Goal: Transaction & Acquisition: Purchase product/service

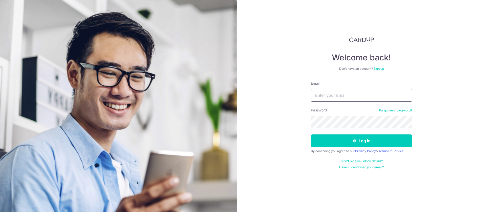
click at [372, 95] on input "Email" at bounding box center [361, 95] width 101 height 13
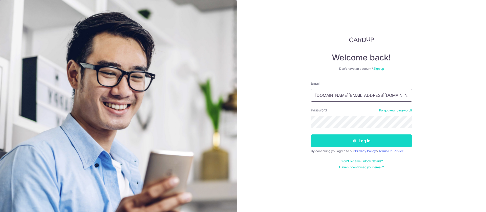
type input "[DOMAIN_NAME][EMAIL_ADDRESS][DOMAIN_NAME]"
click at [357, 139] on button "Log in" at bounding box center [361, 141] width 101 height 13
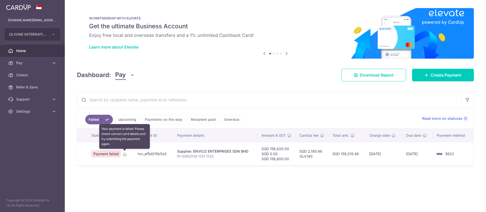
click at [124, 153] on icon at bounding box center [125, 155] width 4 height 4
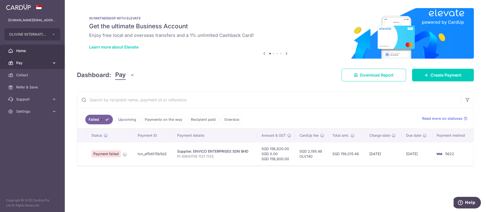
click at [46, 67] on link "Pay" at bounding box center [32, 63] width 65 height 12
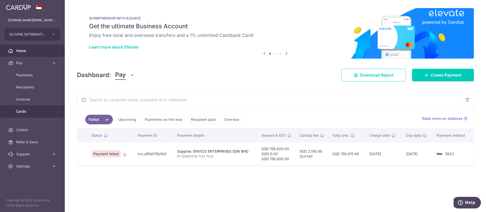
click at [41, 108] on link "Cards" at bounding box center [32, 112] width 65 height 12
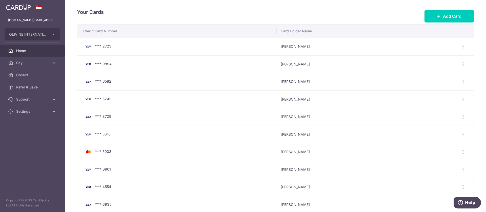
click at [31, 47] on link "Home" at bounding box center [32, 51] width 65 height 12
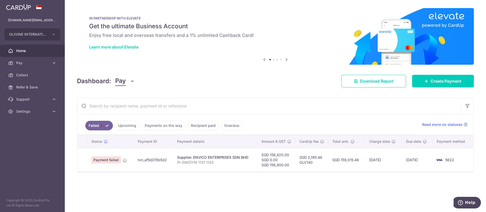
click at [131, 84] on icon "button" at bounding box center [132, 81] width 5 height 5
click at [249, 84] on div "Dashboard: Pay Pay Collect Download Report Create Payment" at bounding box center [275, 80] width 397 height 15
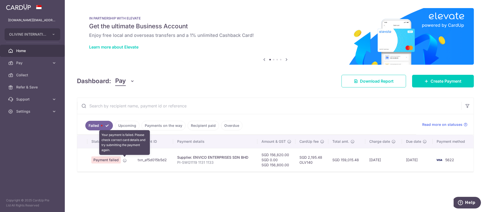
click at [125, 161] on icon at bounding box center [125, 161] width 4 height 4
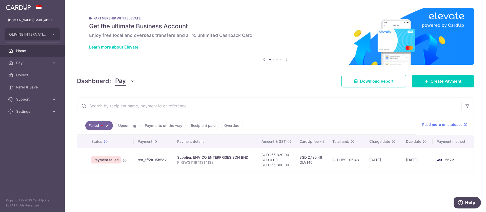
drag, startPoint x: 125, startPoint y: 161, endPoint x: 104, endPoint y: 158, distance: 21.7
click at [104, 158] on td "Payment failed" at bounding box center [110, 160] width 46 height 24
click at [104, 158] on span "Payment failed" at bounding box center [105, 160] width 29 height 7
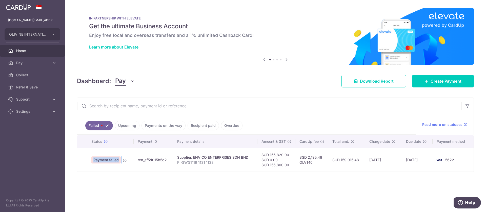
click at [104, 158] on span "Payment failed" at bounding box center [105, 160] width 29 height 7
click at [173, 182] on div "× Pause Schedule Pause all future payments in this series Pause just this one p…" at bounding box center [275, 106] width 421 height 212
click at [107, 160] on span "Payment failed" at bounding box center [105, 160] width 29 height 7
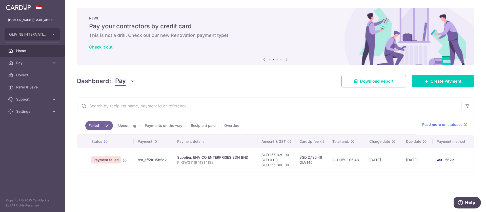
click at [167, 187] on div "× Pause Schedule Pause all future payments in this series Pause just this one p…" at bounding box center [275, 106] width 421 height 212
click at [442, 79] on span "Create Payment" at bounding box center [446, 81] width 31 height 6
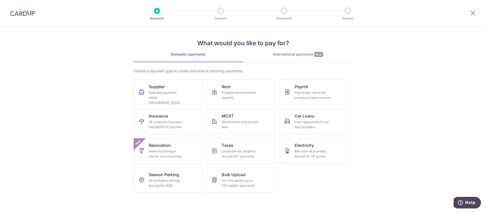
click at [276, 62] on link "International payments New" at bounding box center [298, 57] width 110 height 10
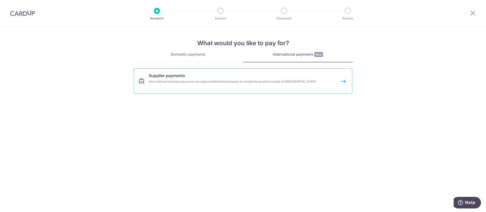
click at [262, 74] on link "Supplier payments International business payments (except prohibited businesses…" at bounding box center [243, 81] width 219 height 25
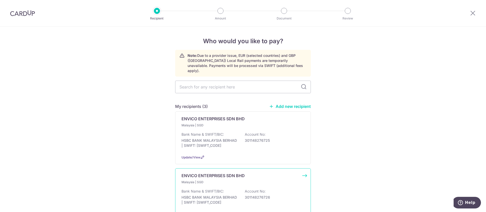
click at [269, 183] on div "Malaysia | SGD Bank Name & SWIFT/BIC: HSBC BANK MALAYSIA BERHAD | SWIFT: HBMBMY…" at bounding box center [243, 194] width 123 height 28
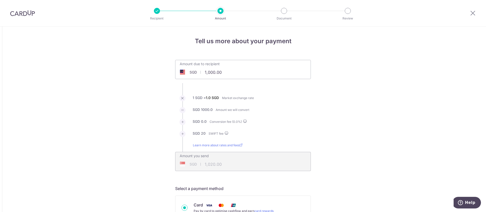
click at [243, 69] on input "1,000.00" at bounding box center [214, 73] width 78 height 12
type input "1,000.00"
